Goal: Task Accomplishment & Management: Complete application form

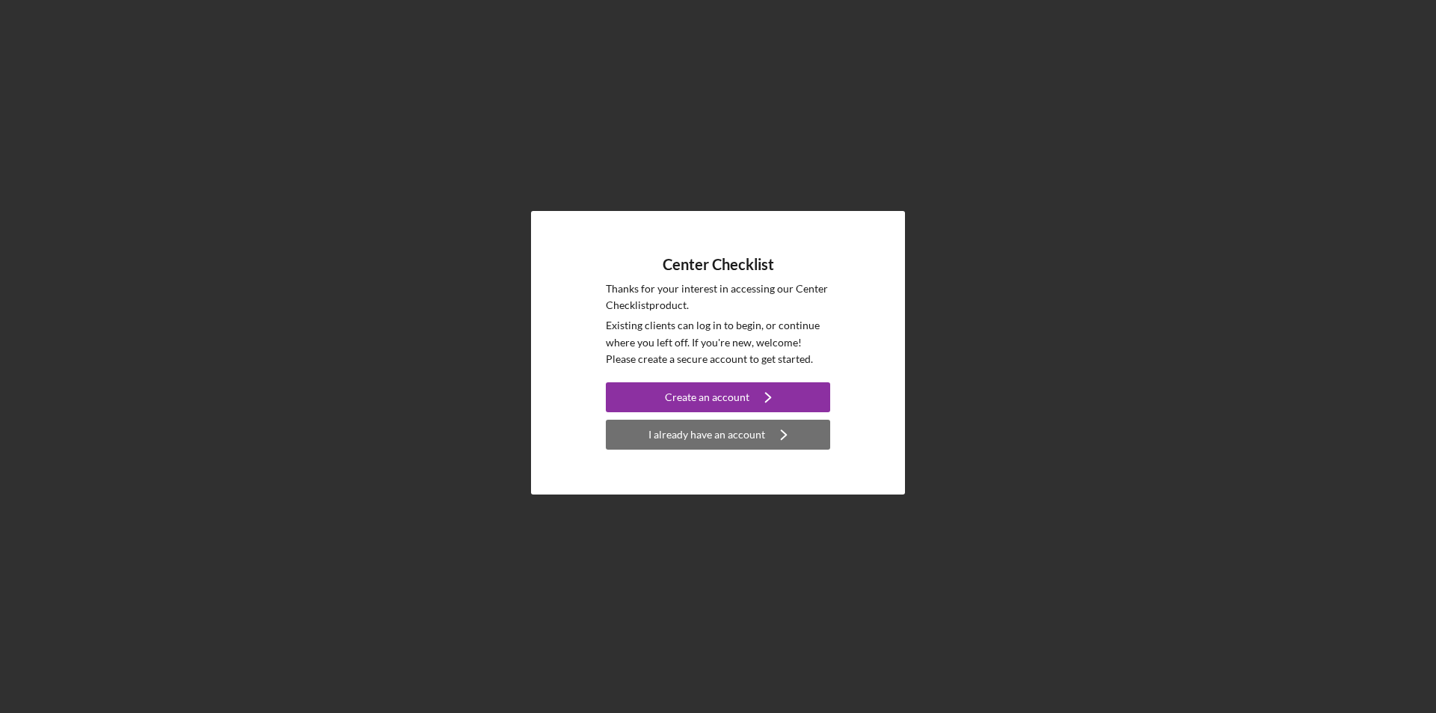
click at [719, 437] on div "I already have an account" at bounding box center [706, 435] width 117 height 30
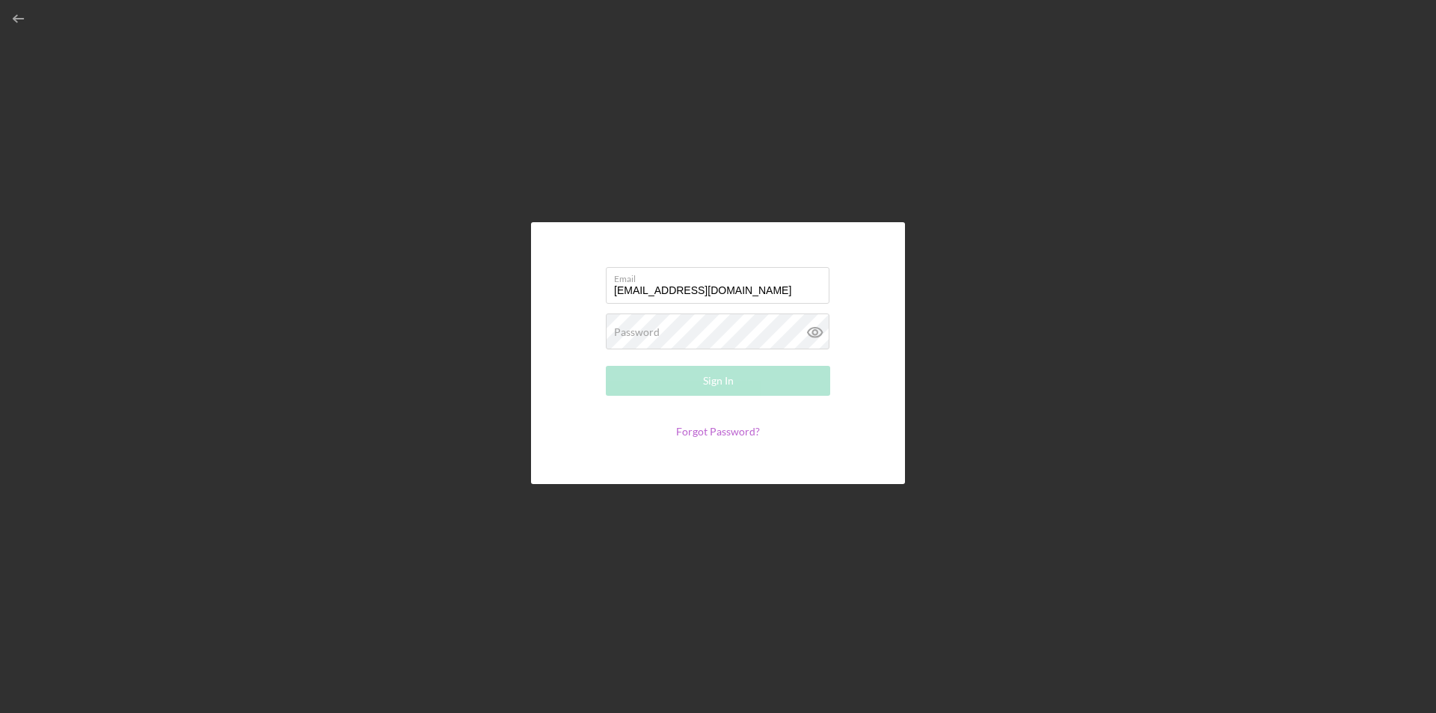
type input "[EMAIL_ADDRESS][DOMAIN_NAME]"
click at [606, 366] on button "Sign In" at bounding box center [718, 381] width 224 height 30
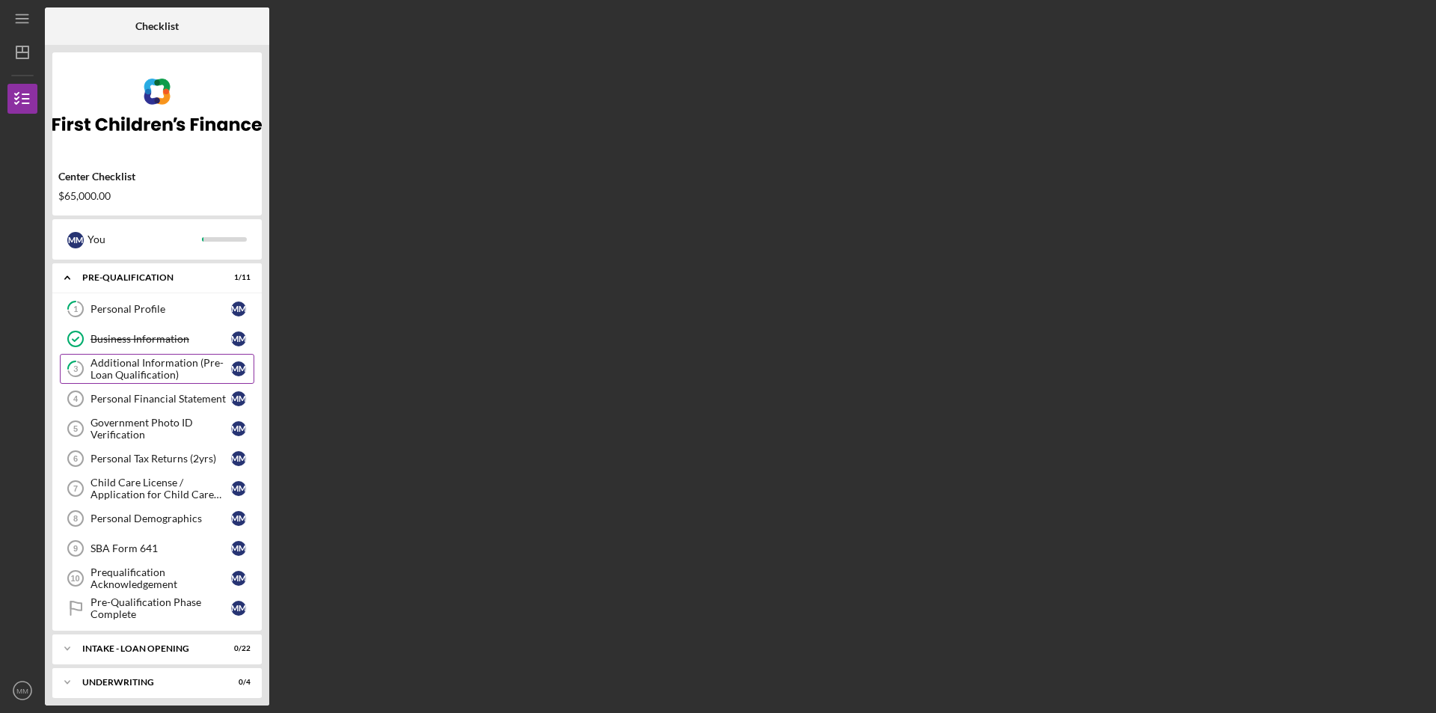
click at [135, 366] on div "Additional Information (Pre-Loan Qualification)" at bounding box center [160, 369] width 141 height 24
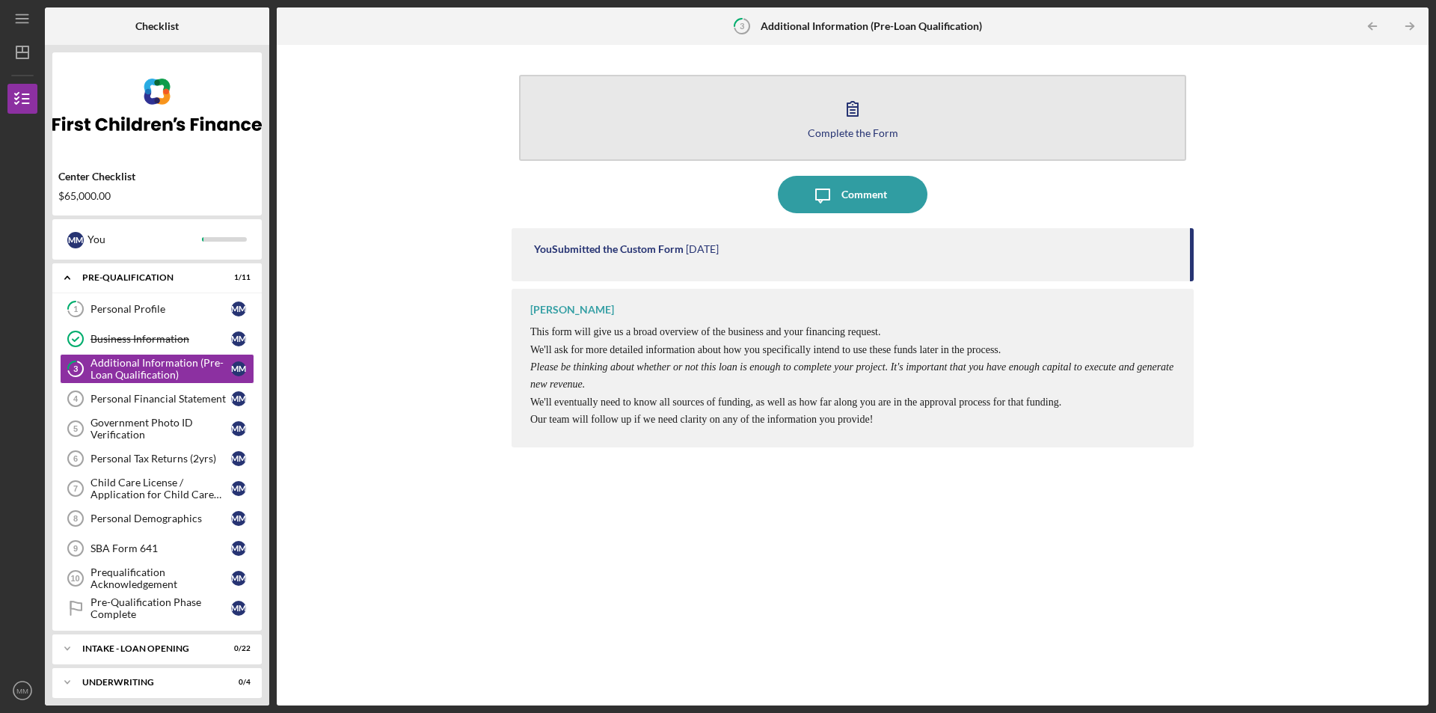
click at [851, 113] on icon "button" at bounding box center [852, 109] width 10 height 14
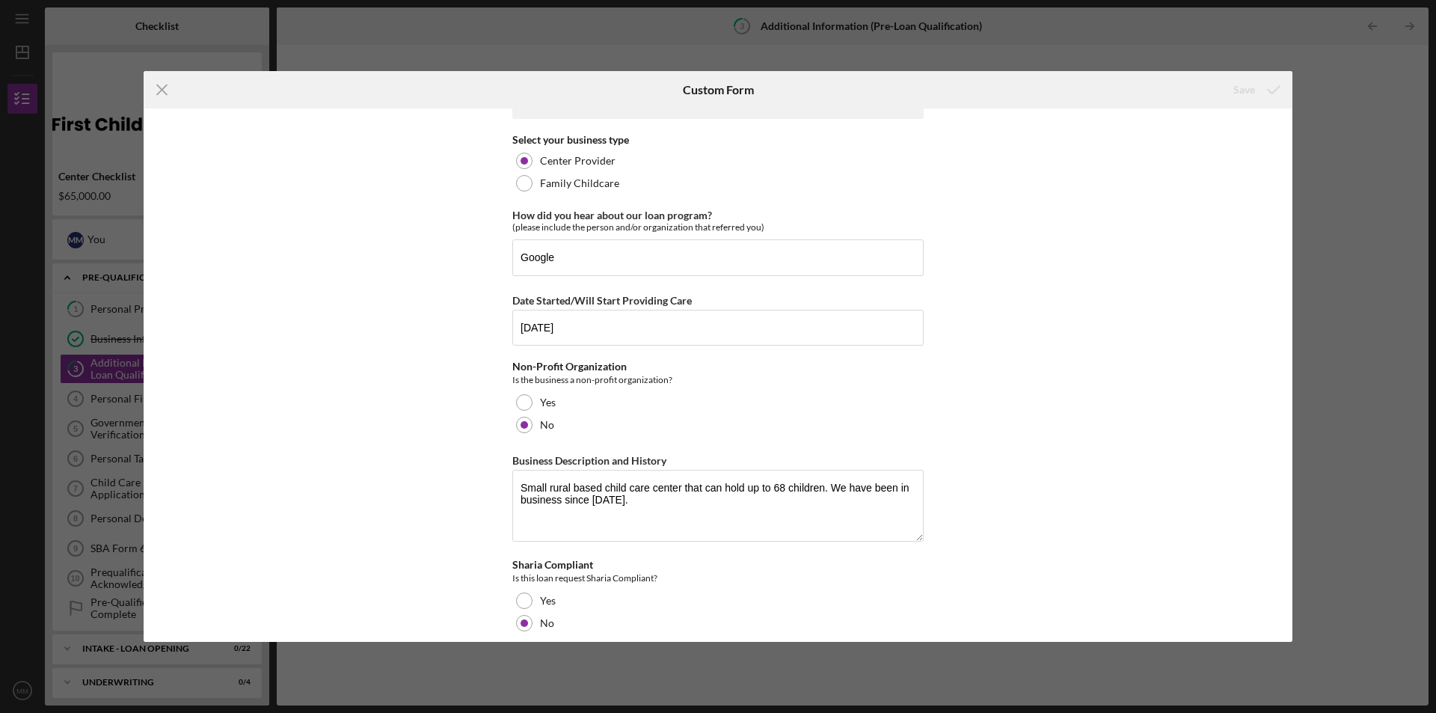
scroll to position [49, 0]
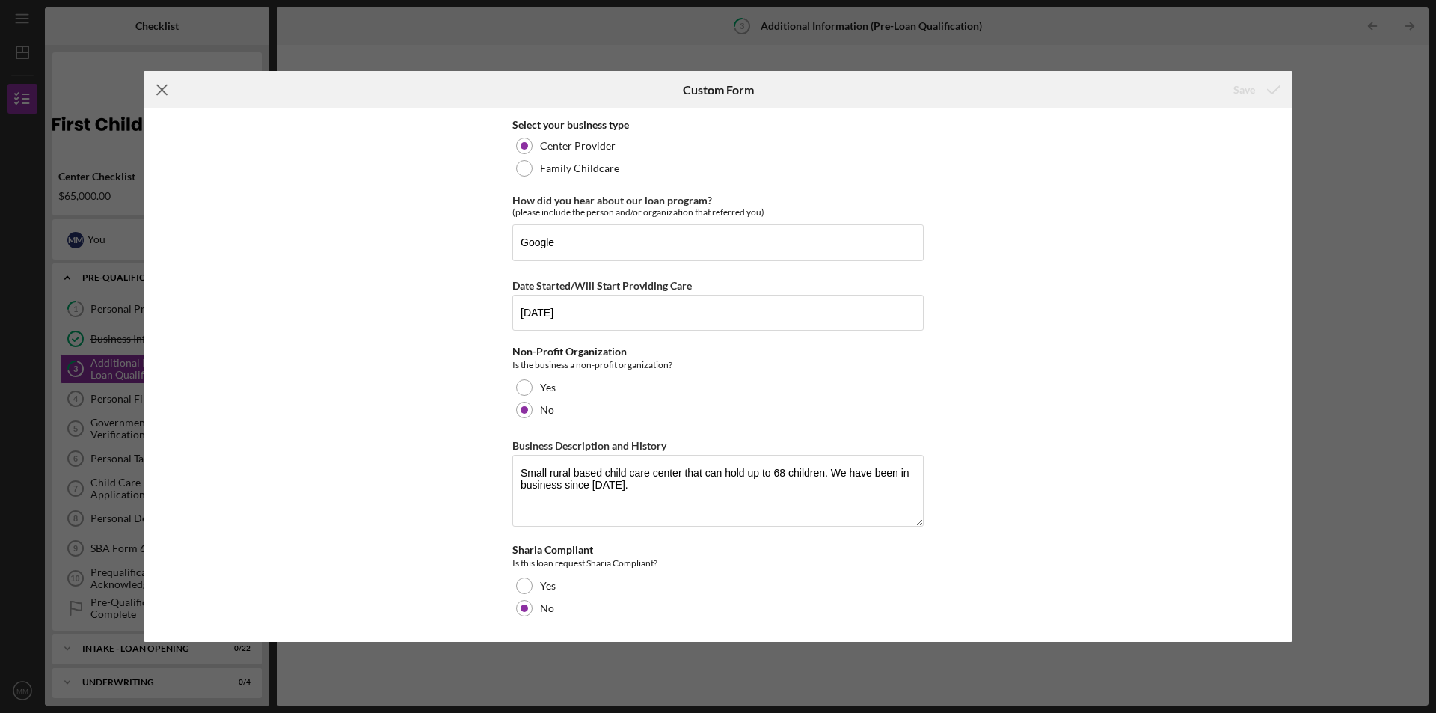
click at [168, 88] on icon "Icon/Menu Close" at bounding box center [162, 89] width 37 height 37
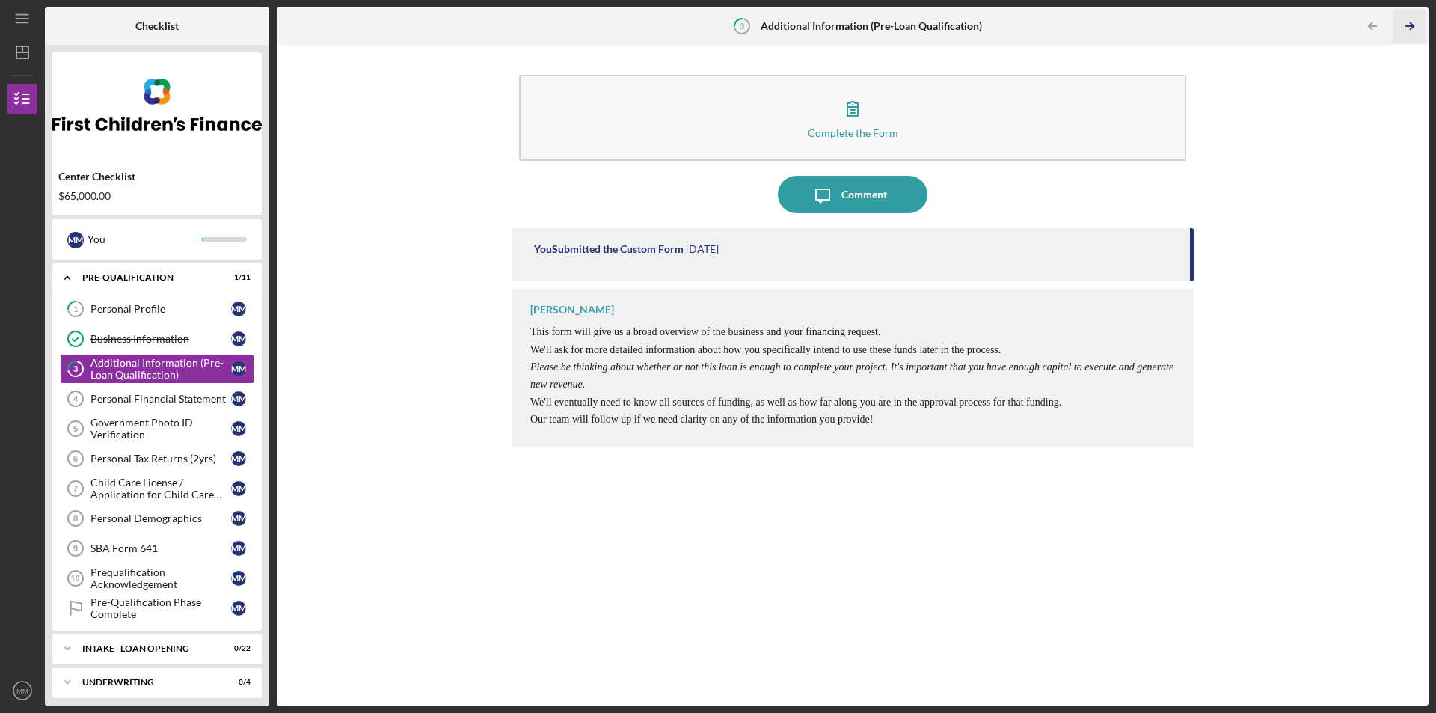
click at [1415, 25] on icon "Icon/Table Pagination Arrow" at bounding box center [1409, 27] width 34 height 34
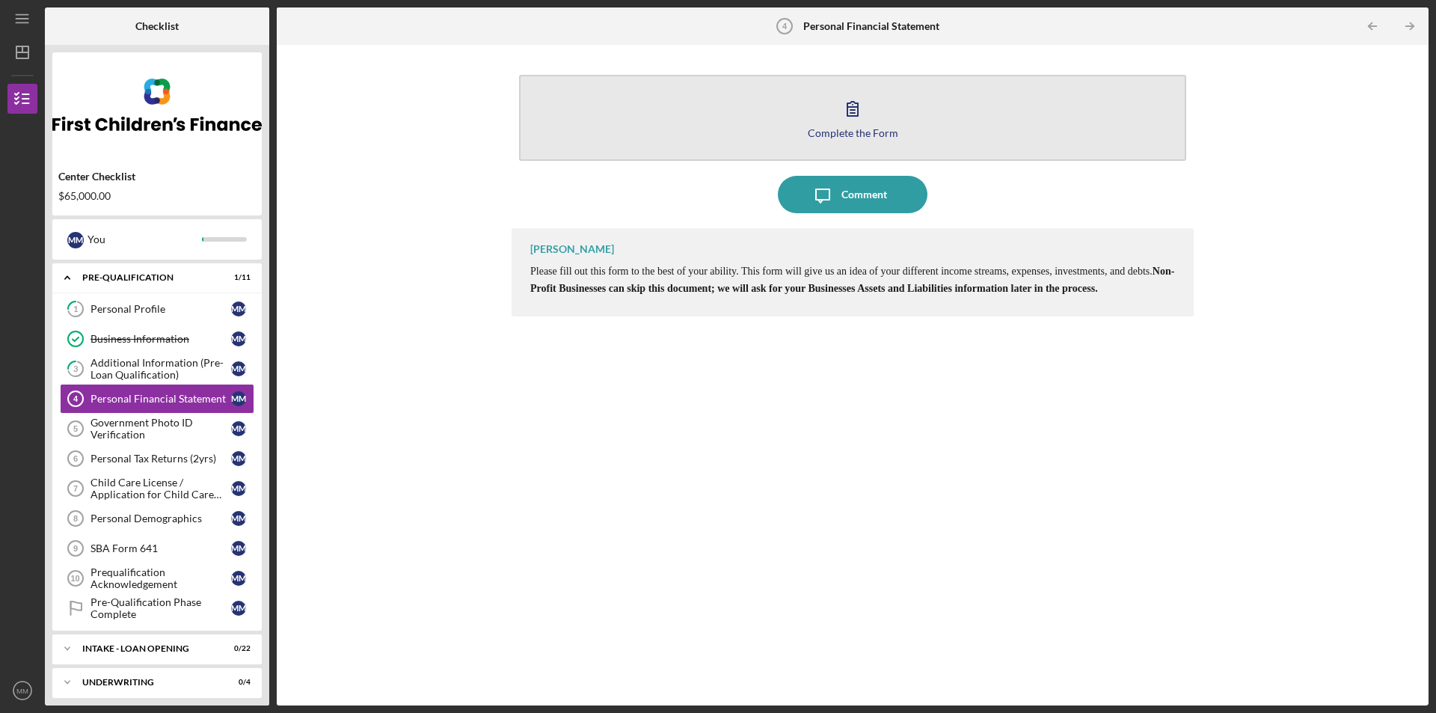
click at [850, 110] on icon "button" at bounding box center [852, 108] width 37 height 37
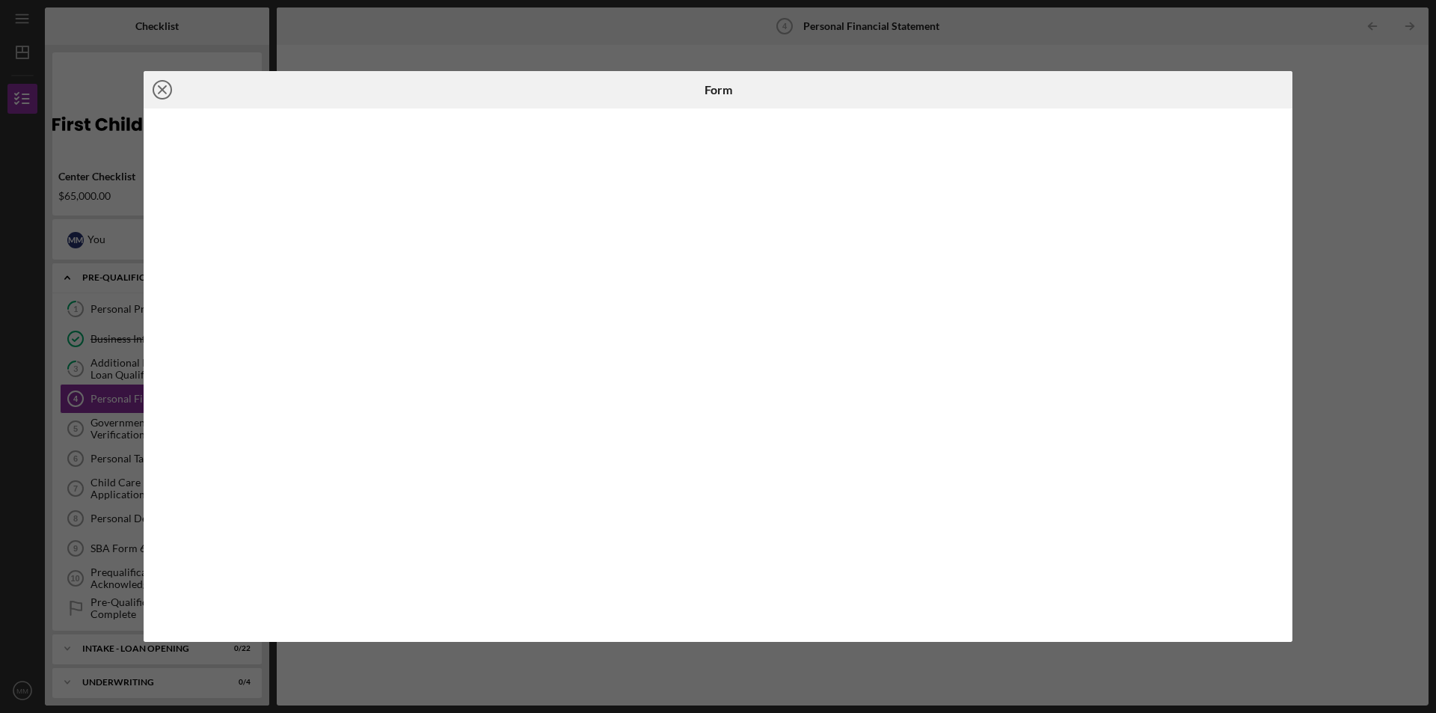
click at [158, 86] on icon "Icon/Close" at bounding box center [162, 89] width 37 height 37
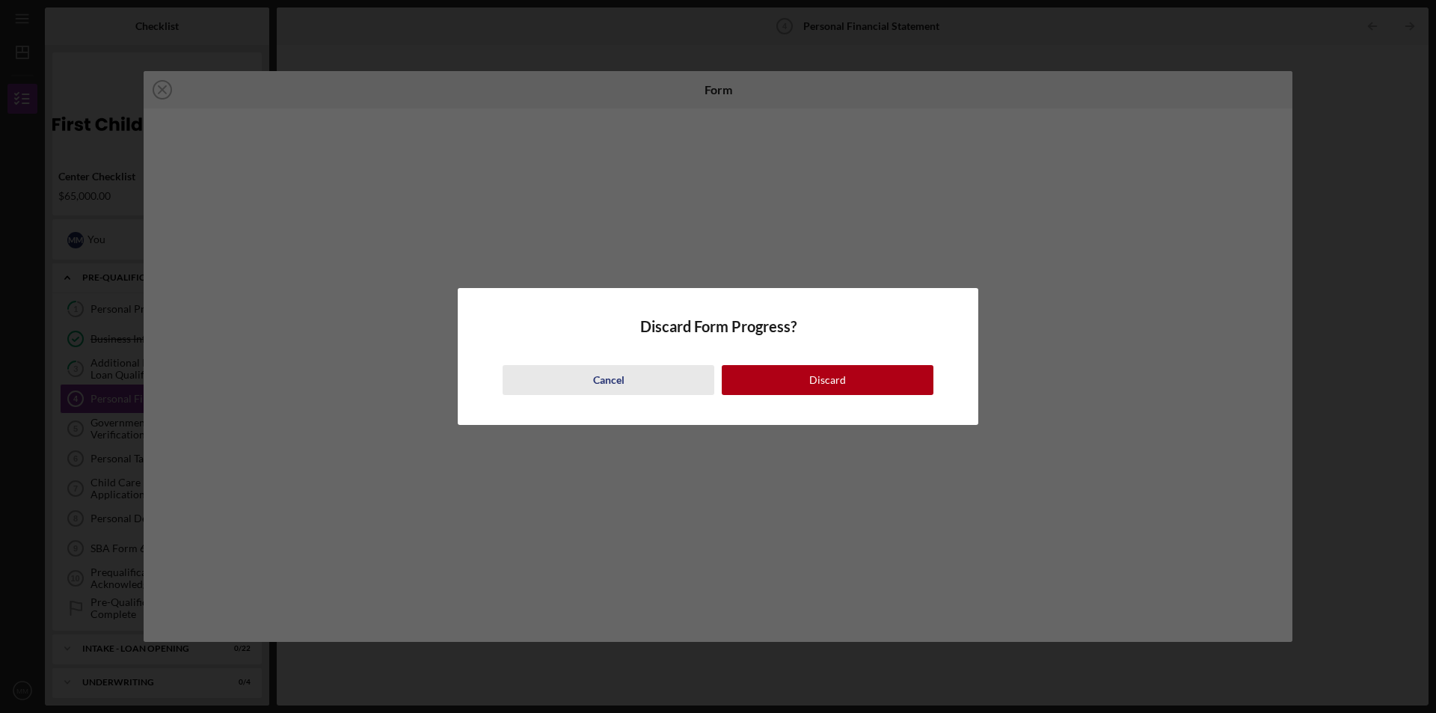
click at [621, 372] on div "Cancel" at bounding box center [608, 380] width 31 height 30
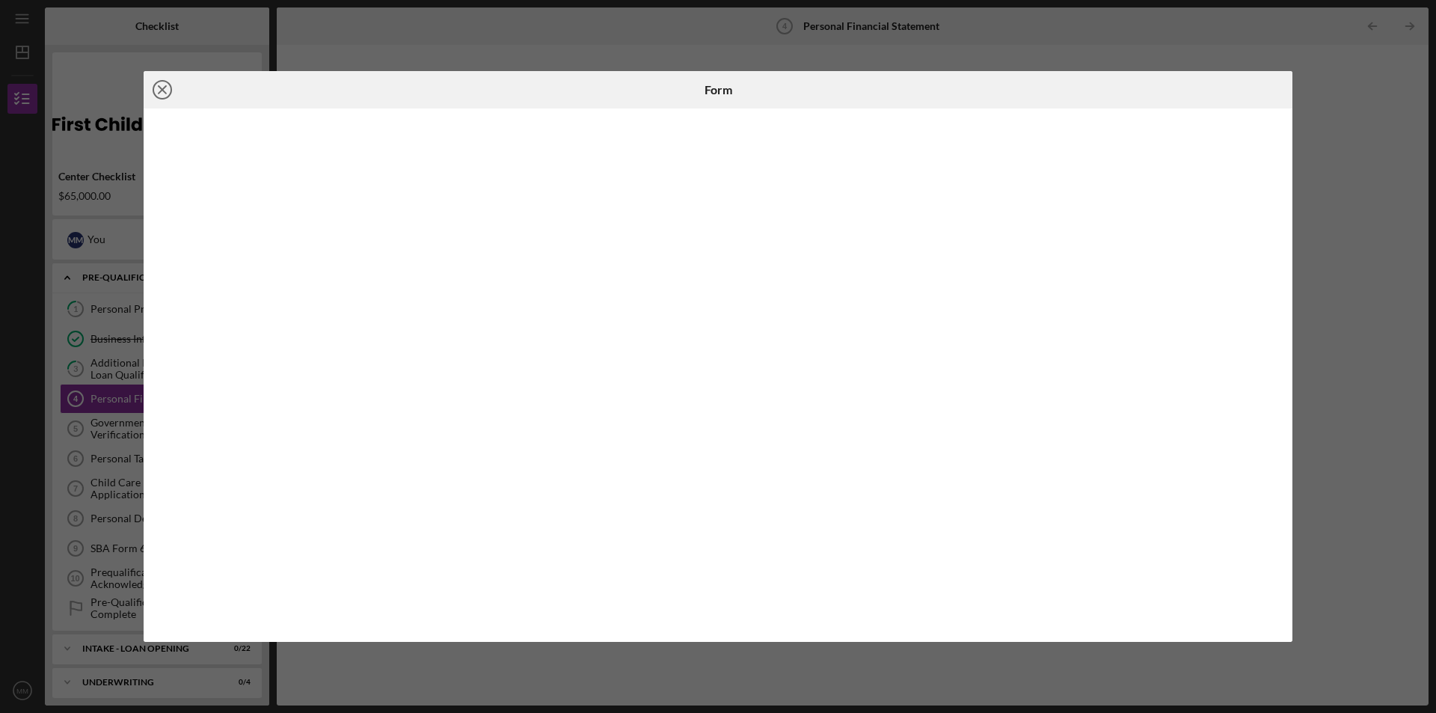
click at [158, 90] on icon "Icon/Close" at bounding box center [162, 89] width 37 height 37
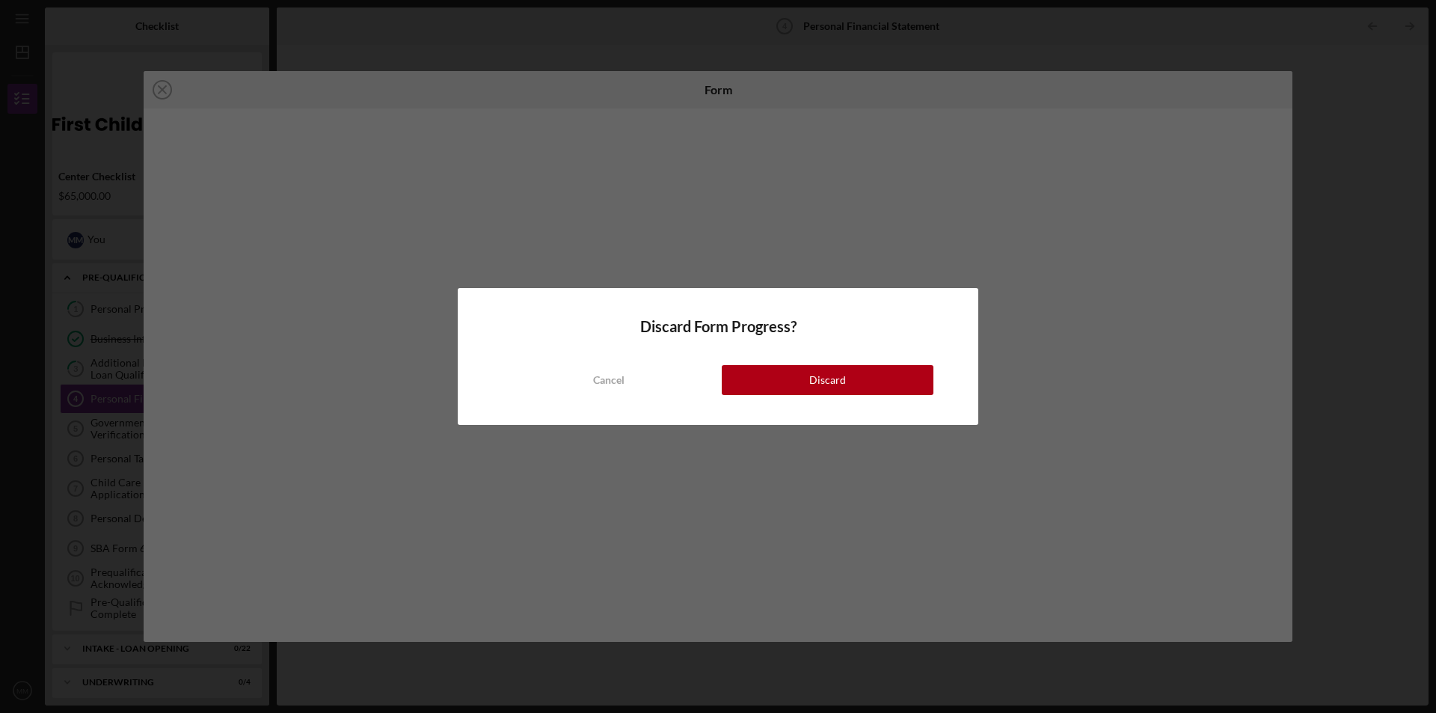
drag, startPoint x: 848, startPoint y: 381, endPoint x: 796, endPoint y: 393, distance: 53.0
click at [848, 379] on button "Discard" at bounding box center [828, 380] width 212 height 30
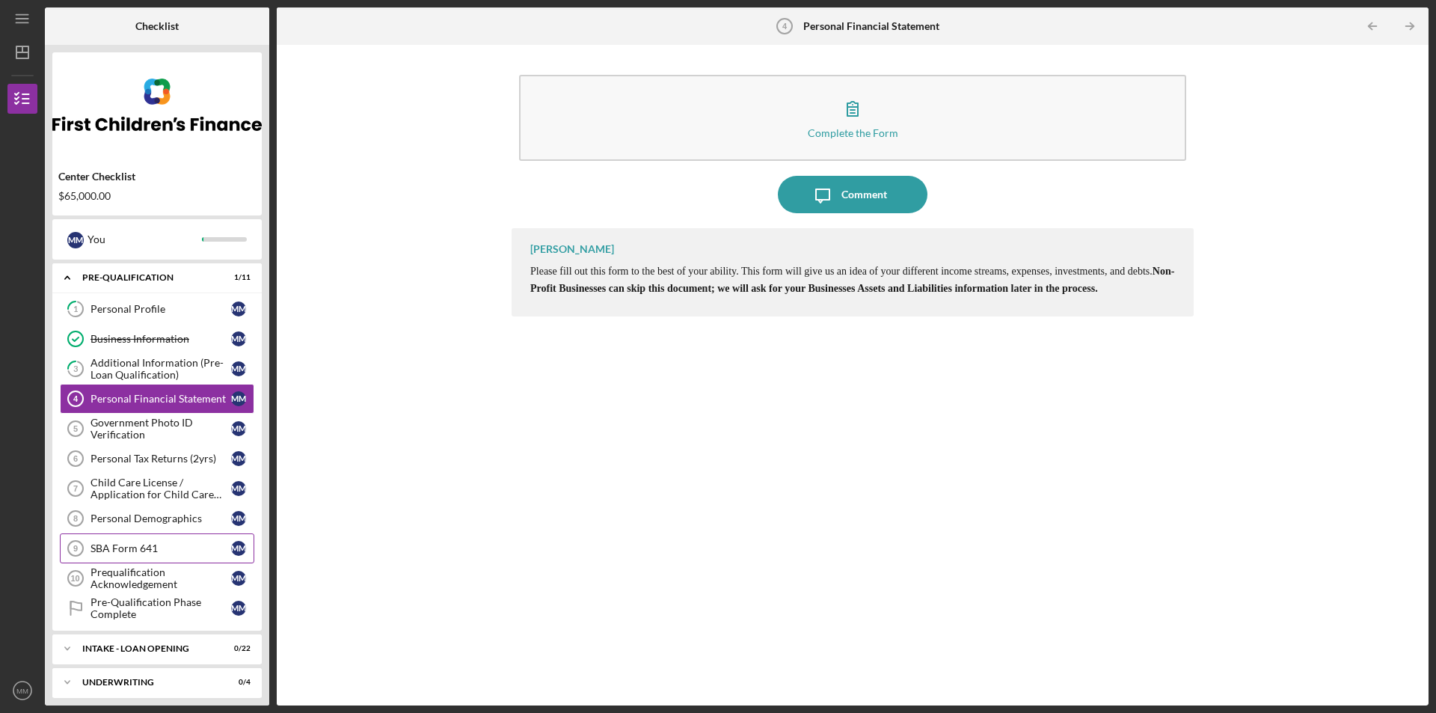
click at [141, 542] on div "SBA Form 641" at bounding box center [160, 548] width 141 height 12
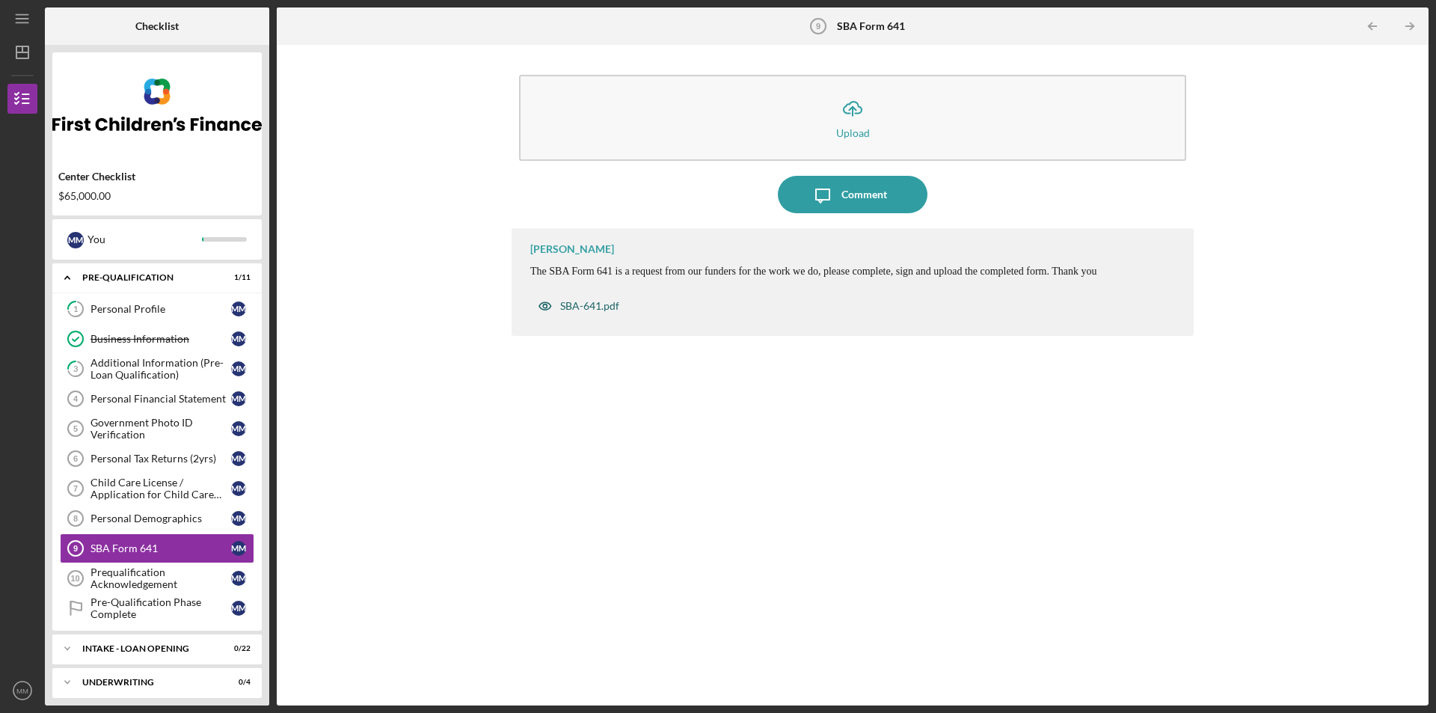
click at [595, 304] on div "SBA-641.pdf" at bounding box center [589, 306] width 59 height 12
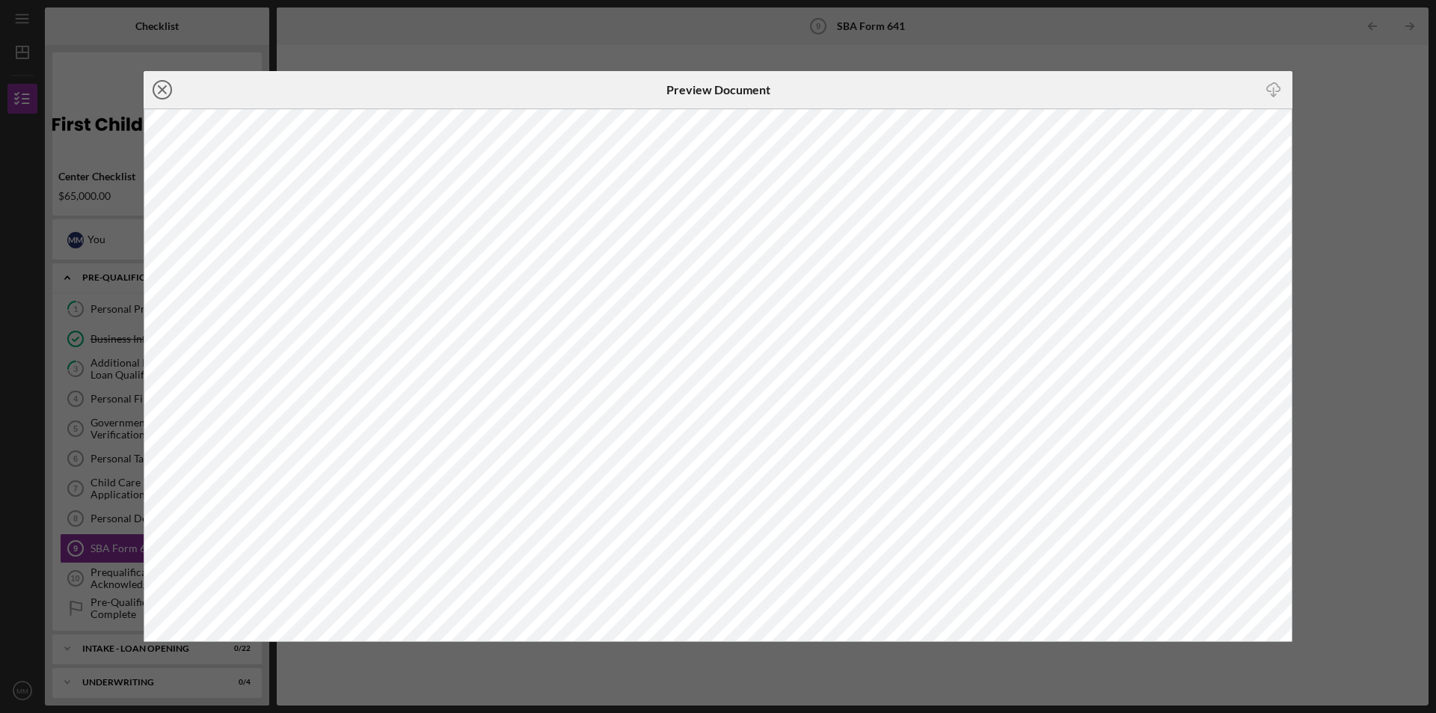
click at [162, 89] on line at bounding box center [162, 89] width 7 height 7
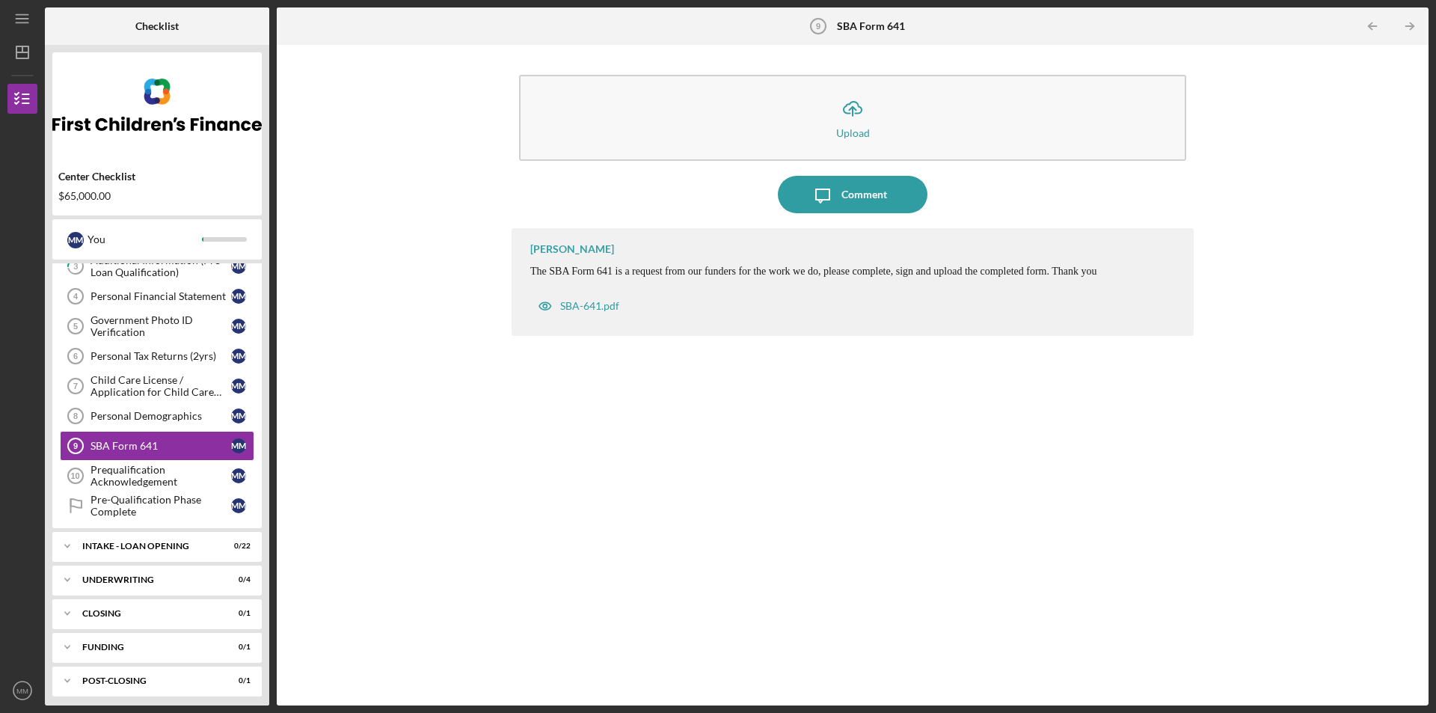
scroll to position [108, 0]
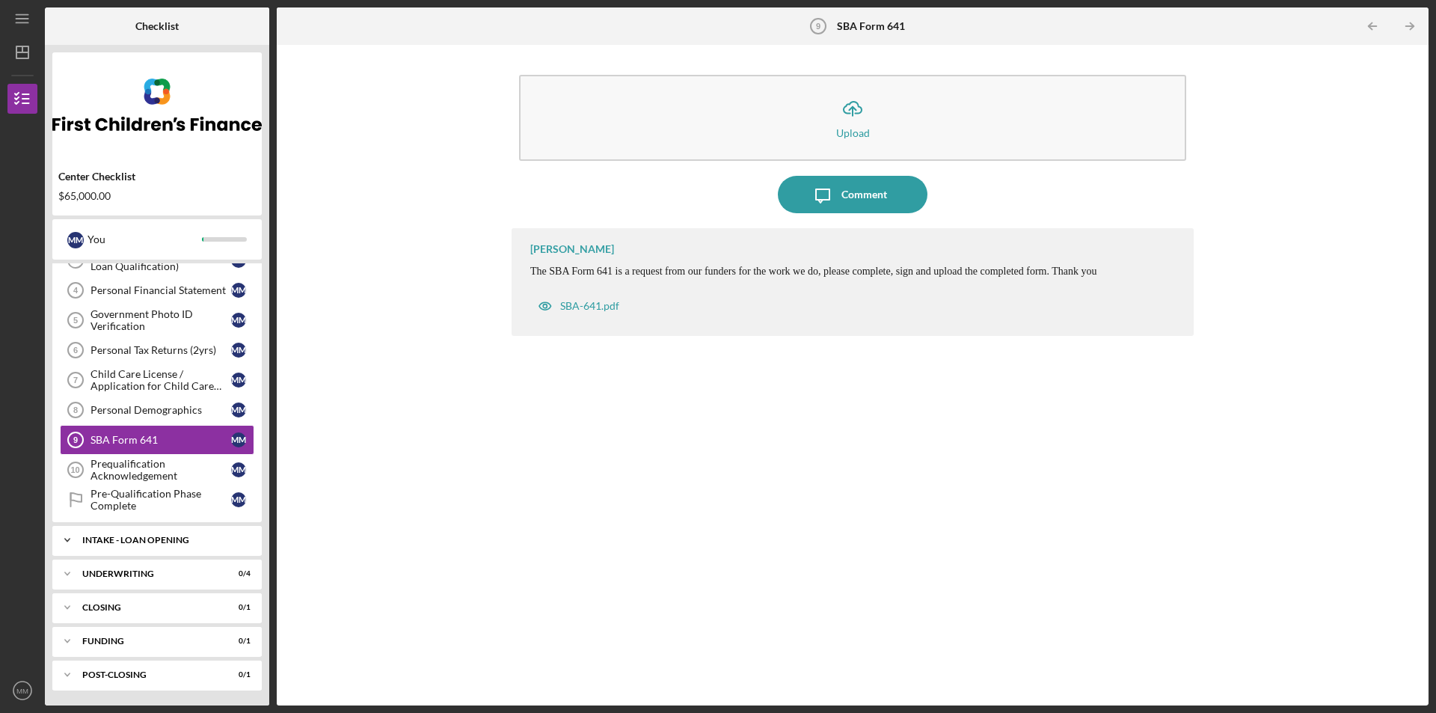
click at [113, 541] on div "INTAKE - LOAN OPENING" at bounding box center [162, 539] width 161 height 9
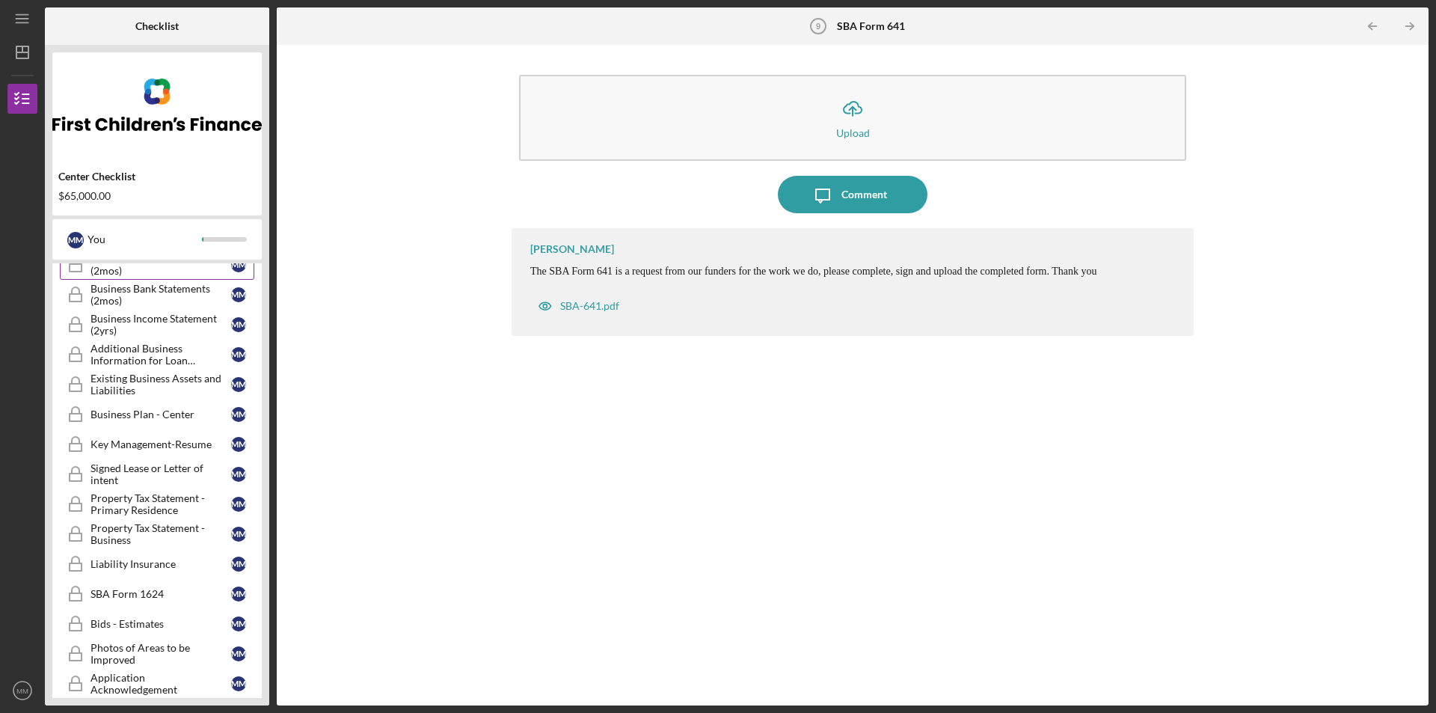
scroll to position [557, 0]
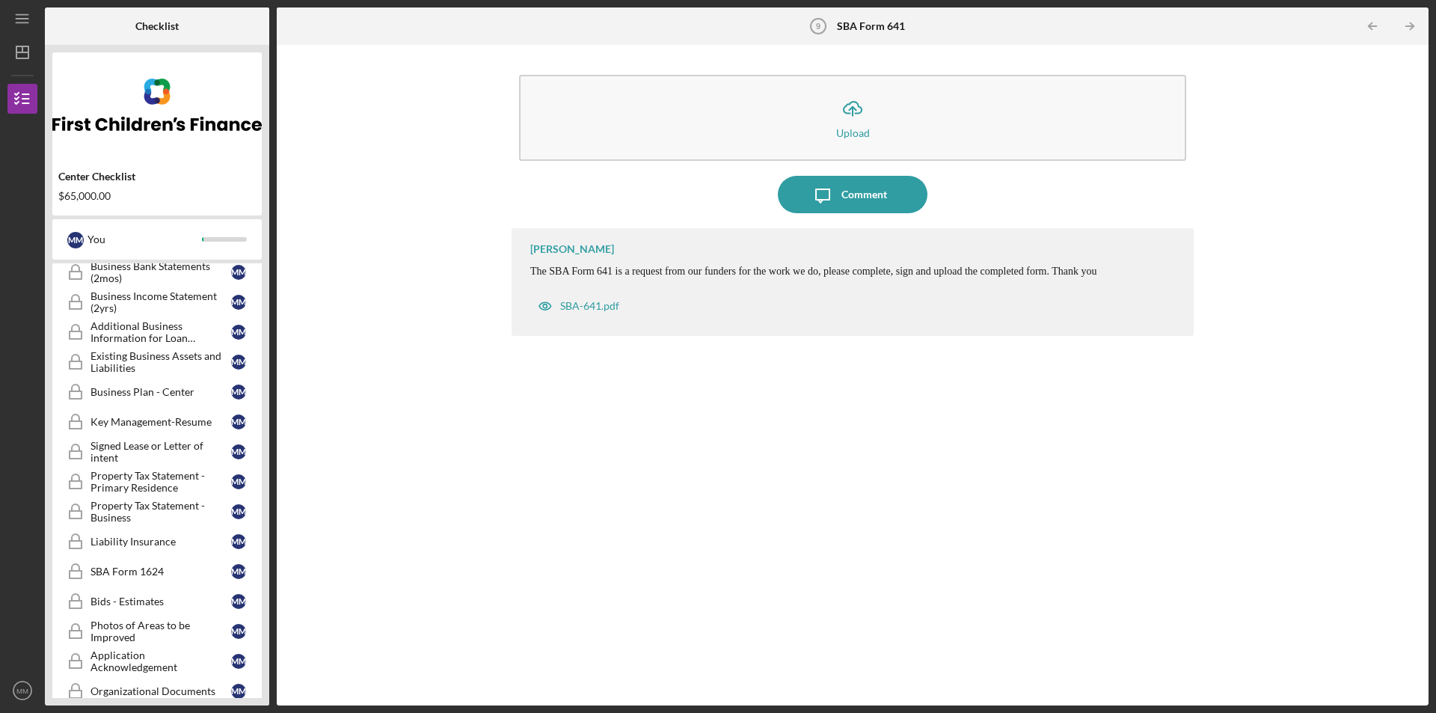
drag, startPoint x: 120, startPoint y: 544, endPoint x: 441, endPoint y: 553, distance: 321.7
click at [441, 553] on div "Icon/Upload Upload Icon/Message Comment [PERSON_NAME] The SBA Form 641 is a req…" at bounding box center [852, 374] width 1137 height 645
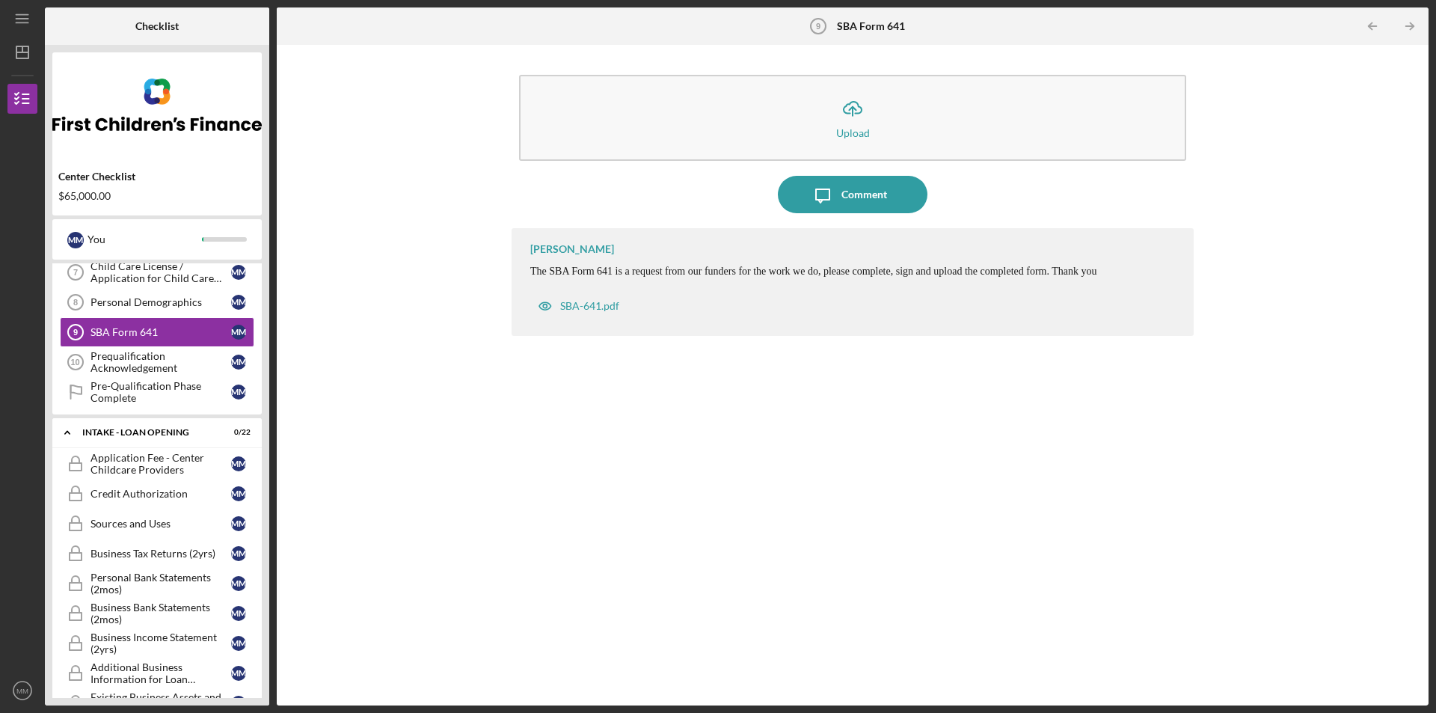
scroll to position [0, 0]
